Goal: Information Seeking & Learning: Learn about a topic

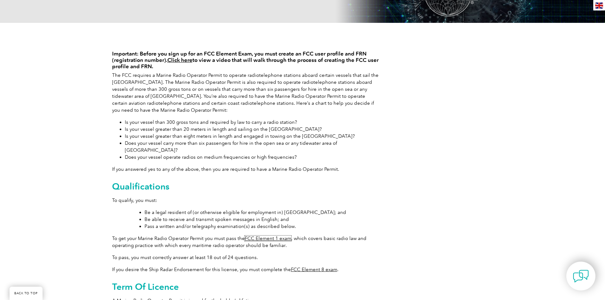
scroll to position [127, 0]
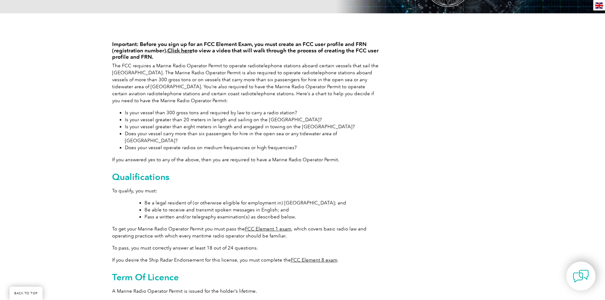
click at [270, 226] on link "FCC Element 1 exam" at bounding box center [268, 229] width 46 height 6
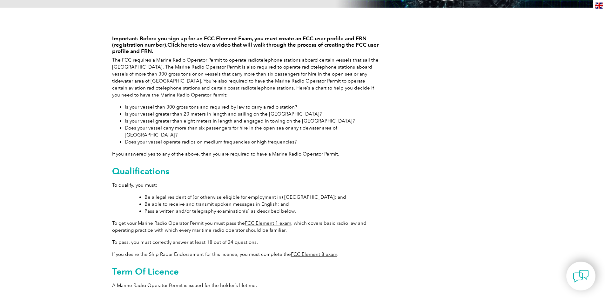
scroll to position [0, 0]
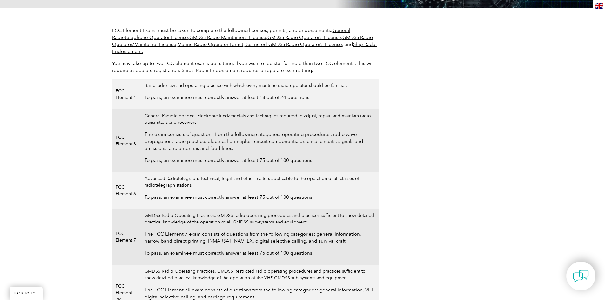
scroll to position [127, 0]
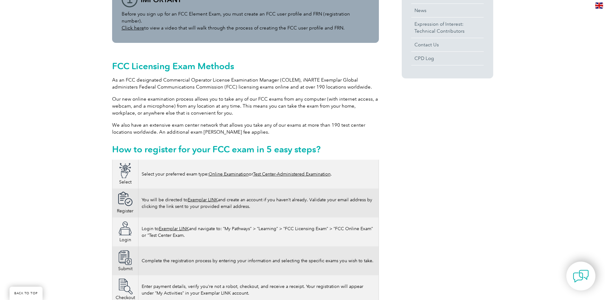
scroll to position [254, 0]
